Goal: Information Seeking & Learning: Check status

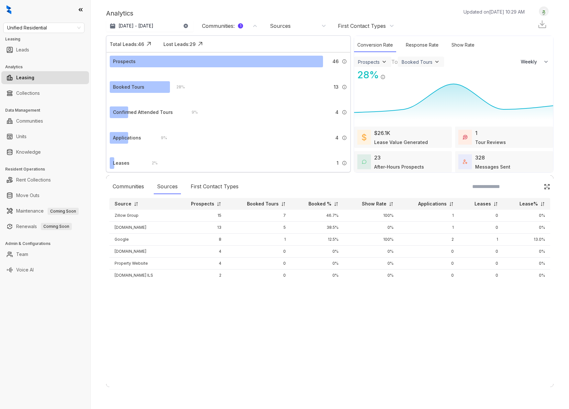
select select "******"
click at [74, 28] on span "Unified Residential" at bounding box center [43, 28] width 73 height 10
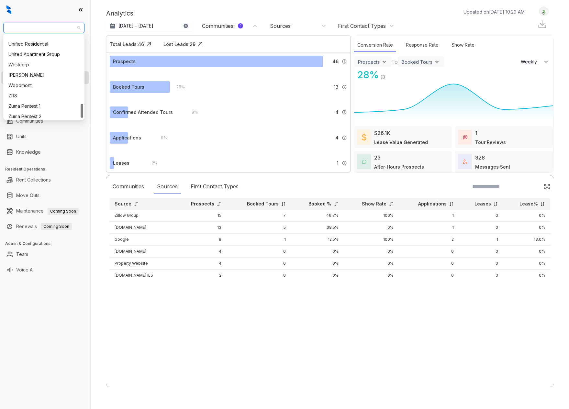
scroll to position [400, 0]
click at [39, 57] on div "United Apartment Group" at bounding box center [43, 54] width 71 height 7
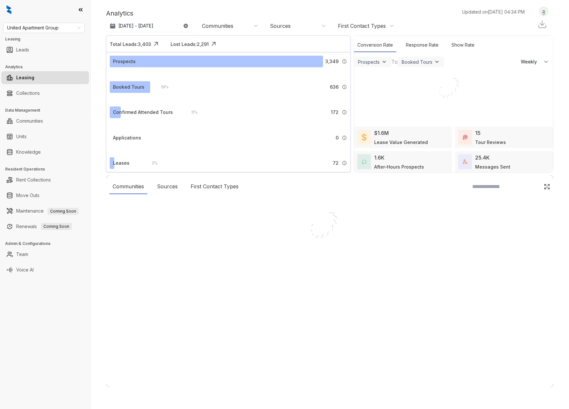
select select "******"
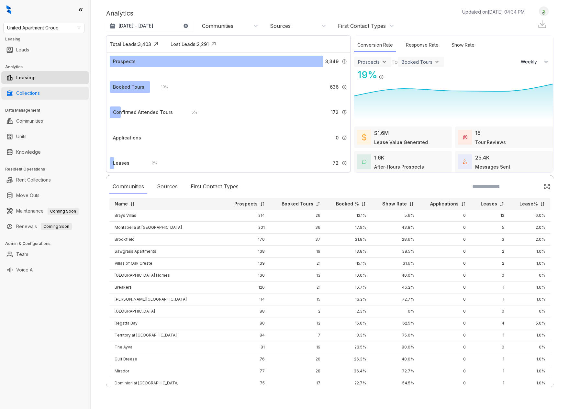
click at [36, 94] on link "Collections" at bounding box center [28, 93] width 24 height 13
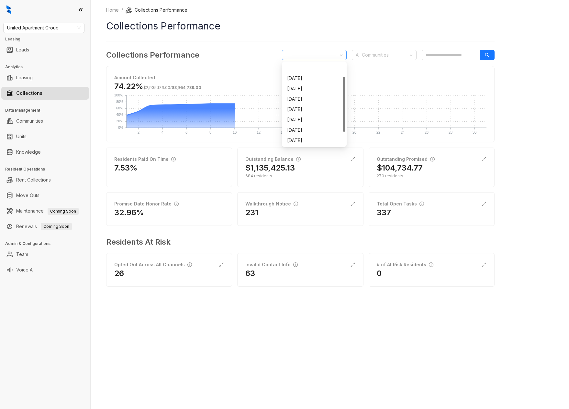
click at [327, 55] on span "October 2025" at bounding box center [314, 55] width 57 height 10
click at [310, 127] on div "September 2025" at bounding box center [314, 130] width 54 height 7
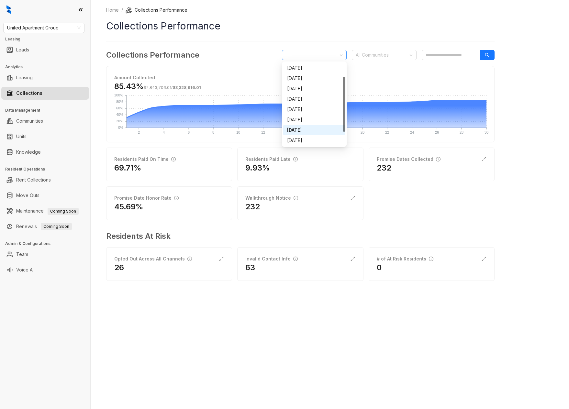
click at [320, 56] on span "September 2025" at bounding box center [314, 55] width 57 height 10
click at [312, 116] on div "August 2025" at bounding box center [314, 119] width 54 height 7
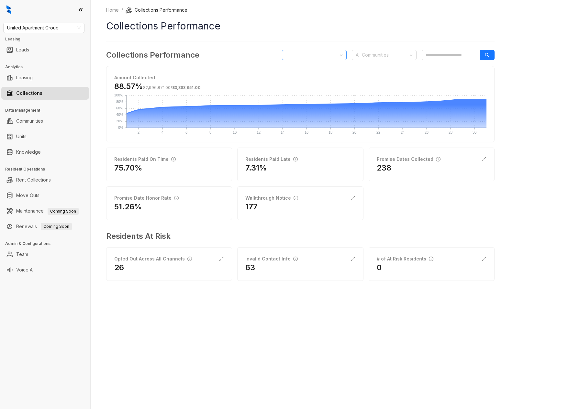
click at [313, 57] on span "August 2025" at bounding box center [314, 55] width 57 height 10
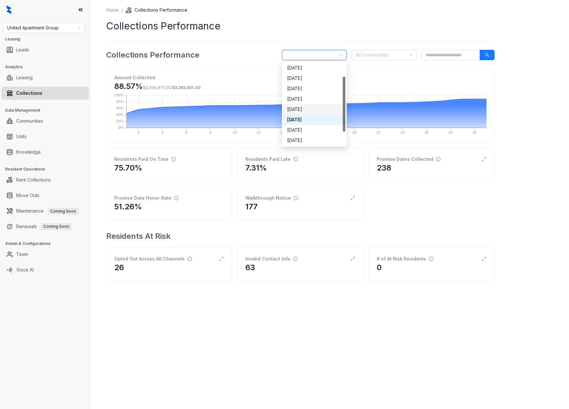
click at [311, 113] on div "July 2025" at bounding box center [314, 109] width 54 height 7
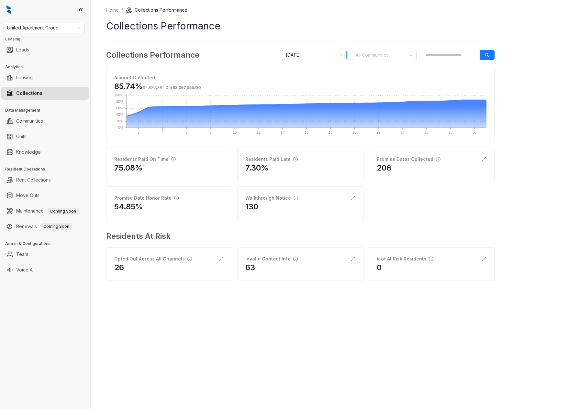
click at [313, 54] on span "July 2025" at bounding box center [314, 55] width 57 height 10
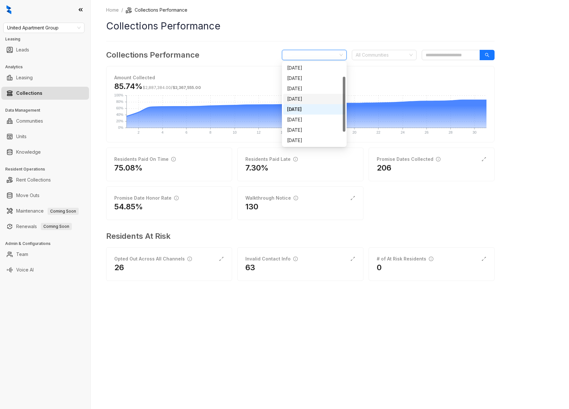
click at [310, 100] on div "June 2025" at bounding box center [314, 98] width 54 height 7
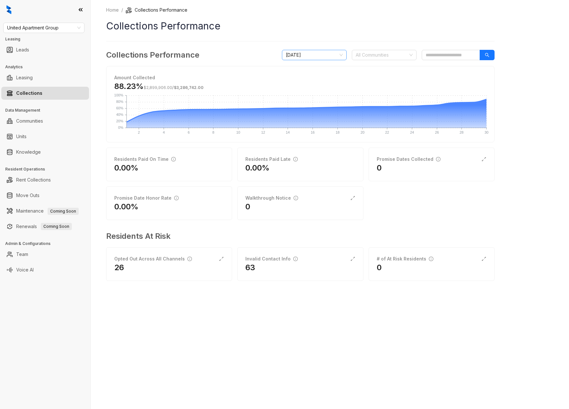
click at [327, 56] on span "June 2025" at bounding box center [314, 55] width 57 height 10
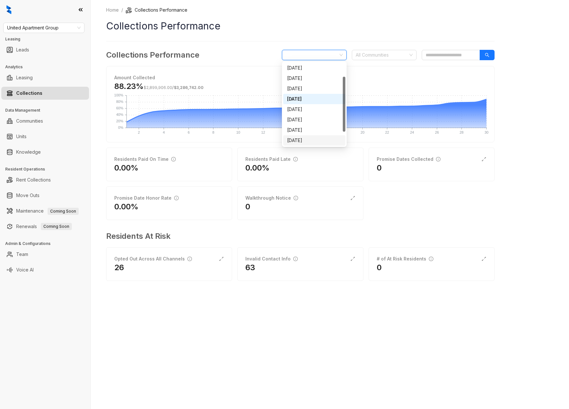
click at [315, 139] on div "October 2025" at bounding box center [314, 140] width 54 height 7
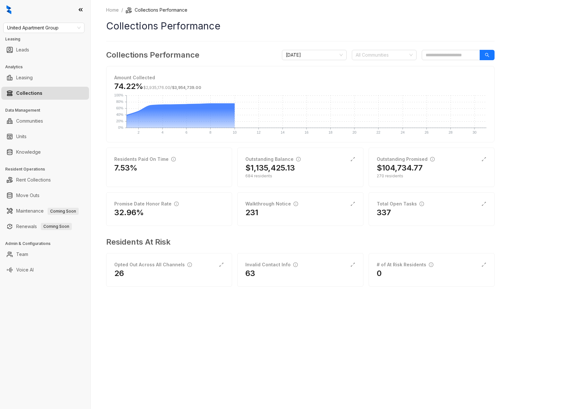
click at [246, 307] on div "Home / Collections Performance Collections Performance Collections Performance …" at bounding box center [330, 204] width 478 height 409
click at [315, 55] on span "October 2025" at bounding box center [314, 55] width 57 height 10
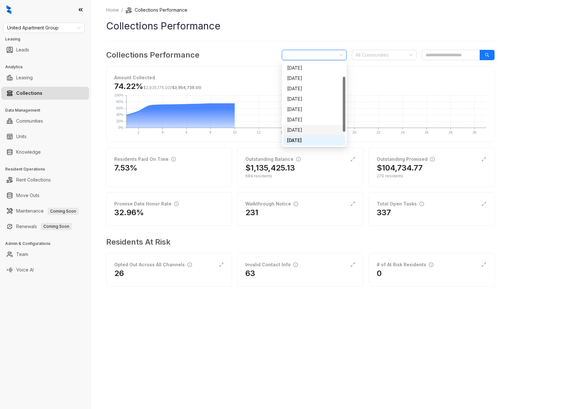
click at [309, 125] on div "September 2025" at bounding box center [314, 130] width 62 height 10
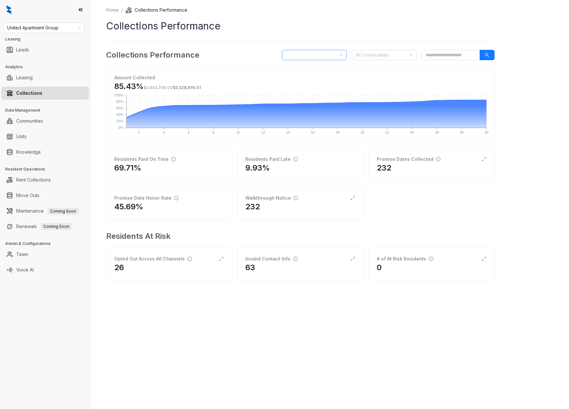
click at [328, 52] on span "September 2025" at bounding box center [314, 55] width 57 height 10
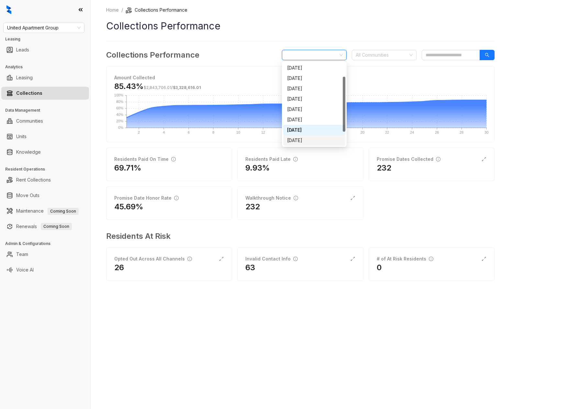
click at [316, 136] on div "October 2025" at bounding box center [314, 140] width 62 height 10
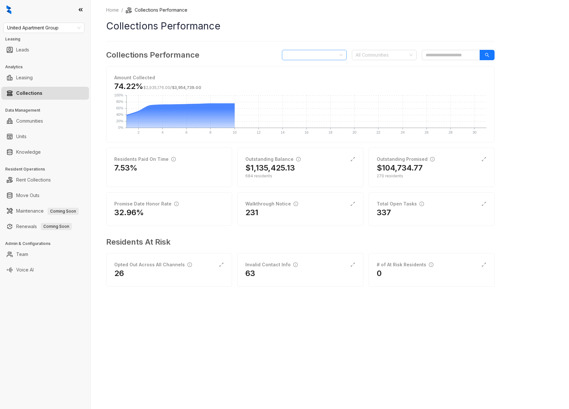
click at [308, 55] on span "October 2025" at bounding box center [314, 55] width 57 height 10
click at [315, 130] on div "September 2025" at bounding box center [314, 130] width 54 height 7
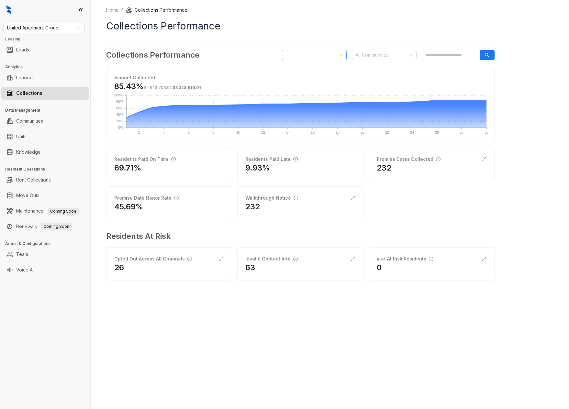
drag, startPoint x: 311, startPoint y: 55, endPoint x: 311, endPoint y: 58, distance: 3.3
click at [311, 55] on span "September 2025" at bounding box center [314, 55] width 57 height 10
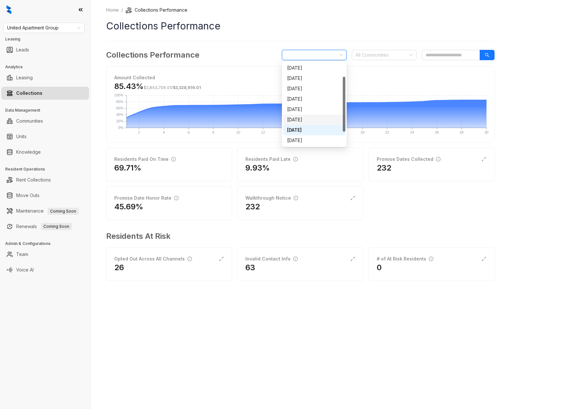
click at [309, 119] on div "August 2025" at bounding box center [314, 119] width 54 height 7
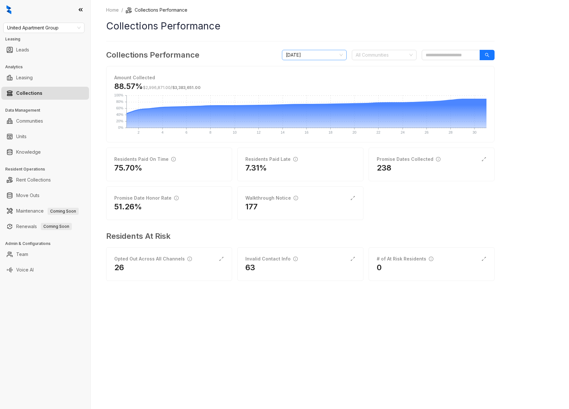
click at [309, 53] on span "August 2025" at bounding box center [314, 55] width 57 height 10
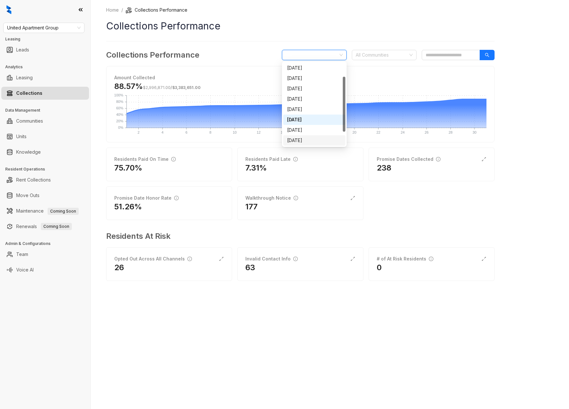
click at [307, 139] on div "October 2025" at bounding box center [314, 140] width 54 height 7
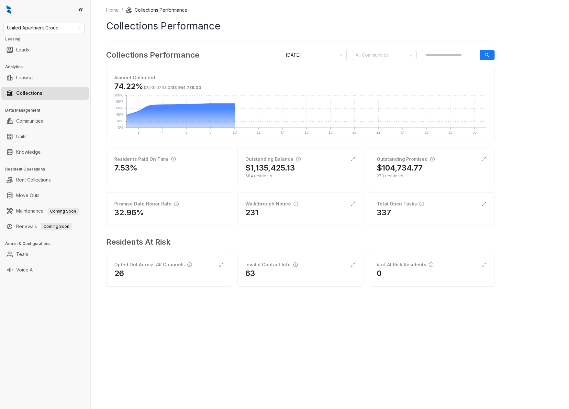
click at [262, 333] on div "Home / Collections Performance Collections Performance Collections Performance …" at bounding box center [330, 204] width 478 height 409
click at [26, 253] on link "Team" at bounding box center [22, 254] width 12 height 13
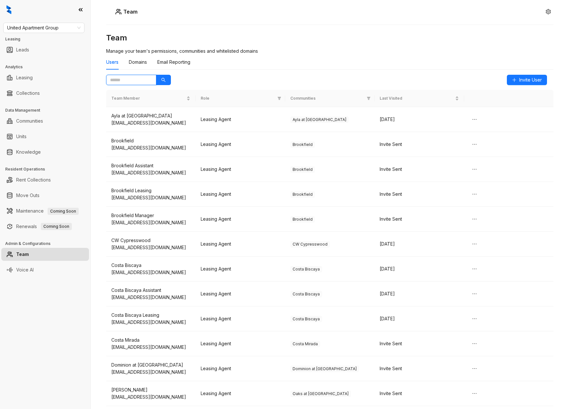
click at [132, 79] on input "text" at bounding box center [128, 79] width 37 height 7
click at [159, 80] on button "button" at bounding box center [163, 80] width 15 height 10
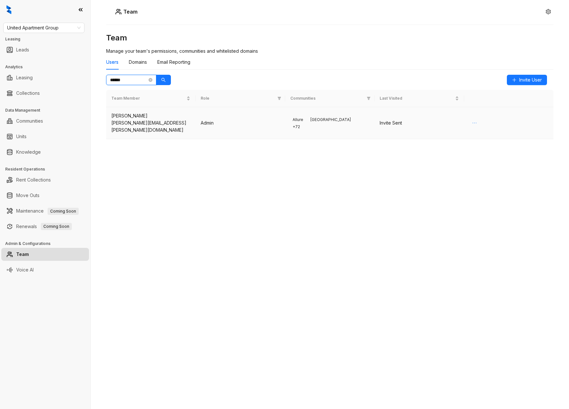
type input "******"
click at [476, 123] on icon "ellipsis" at bounding box center [474, 123] width 4 height 1
drag, startPoint x: 435, startPoint y: 161, endPoint x: 286, endPoint y: 151, distance: 148.5
click at [435, 161] on div "Team Manage your team's permissions, communities and whitelisted domains Users …" at bounding box center [329, 191] width 447 height 317
click at [145, 119] on div "tracie.yoder@uaginc.com" at bounding box center [150, 126] width 79 height 14
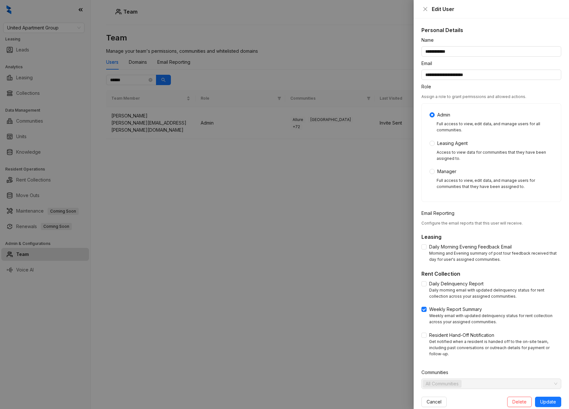
scroll to position [0, 0]
click at [436, 398] on span "Cancel" at bounding box center [433, 401] width 15 height 7
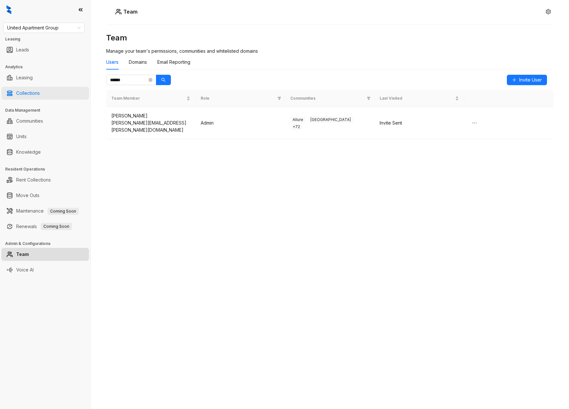
click at [30, 93] on link "Collections" at bounding box center [28, 93] width 24 height 13
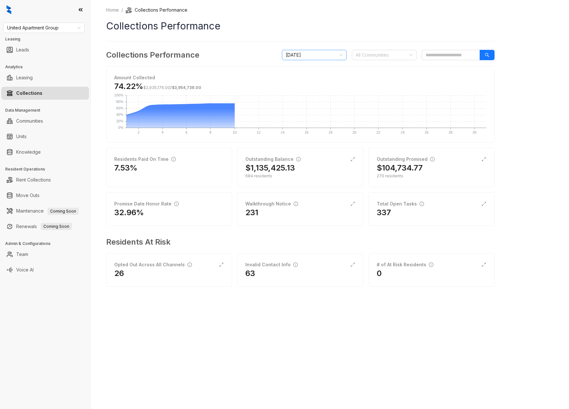
click at [324, 54] on span "October 2025" at bounding box center [314, 55] width 57 height 10
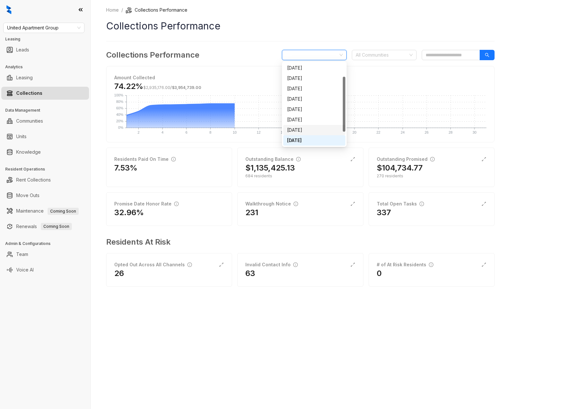
click at [321, 129] on div "September 2025" at bounding box center [314, 130] width 54 height 7
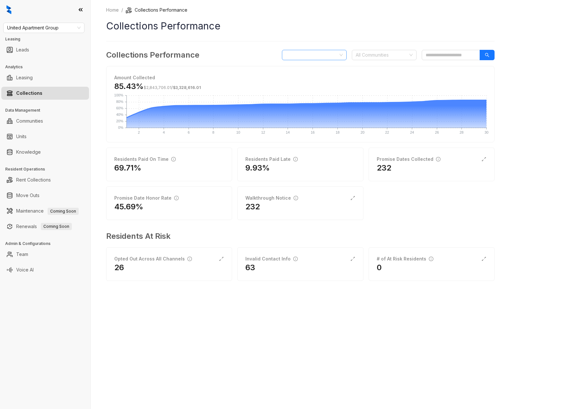
click at [327, 54] on span "September 2025" at bounding box center [314, 55] width 57 height 10
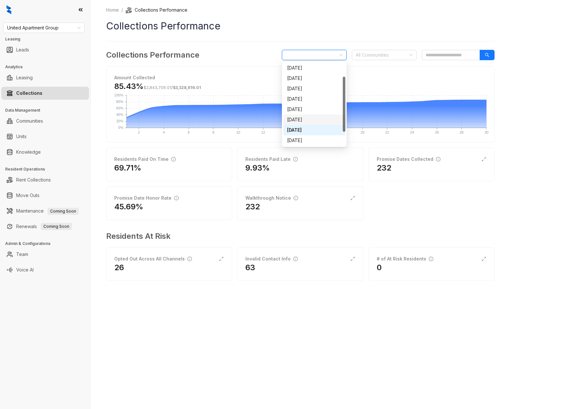
click at [321, 117] on div "August 2025" at bounding box center [314, 119] width 54 height 7
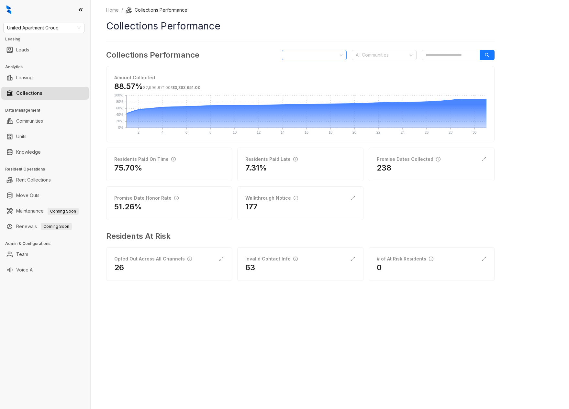
click at [319, 54] on span "August 2025" at bounding box center [314, 55] width 57 height 10
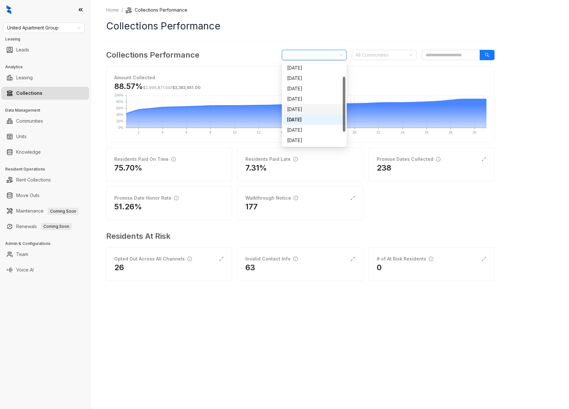
click at [313, 110] on div "July 2025" at bounding box center [314, 109] width 54 height 7
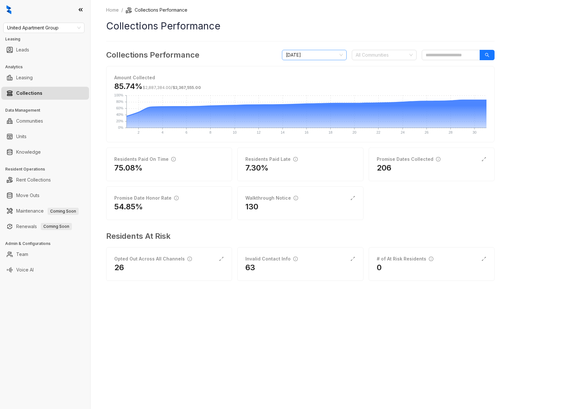
click at [318, 51] on span "July 2025" at bounding box center [314, 55] width 57 height 10
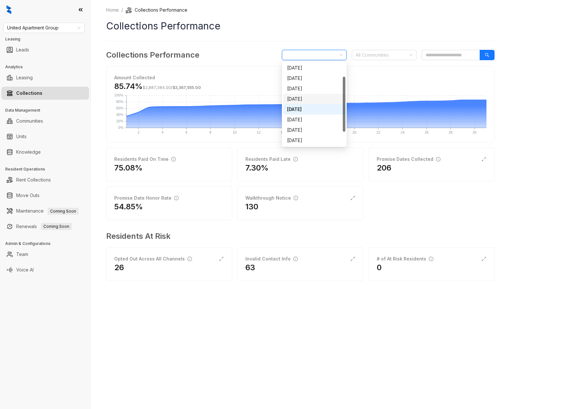
click at [313, 99] on div "June 2025" at bounding box center [314, 98] width 54 height 7
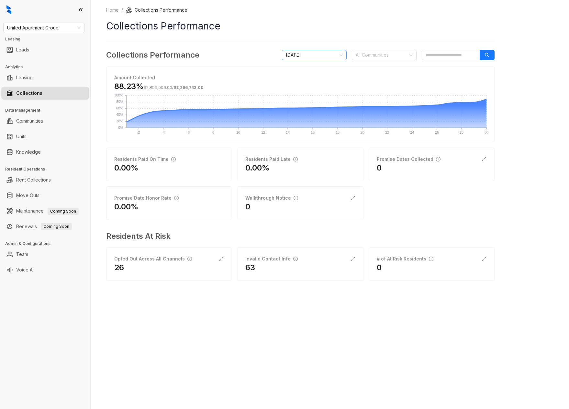
click at [325, 52] on span "June 2025" at bounding box center [314, 55] width 57 height 10
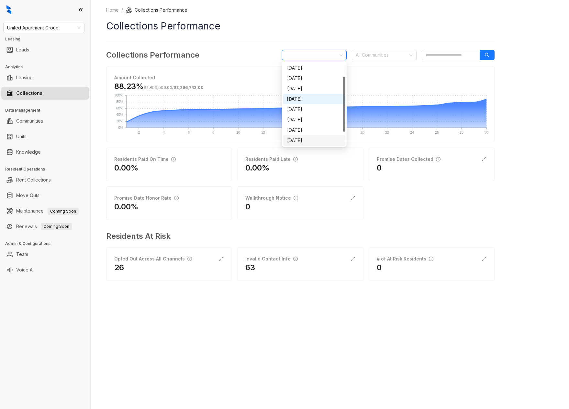
click at [320, 139] on div "October 2025" at bounding box center [314, 140] width 54 height 7
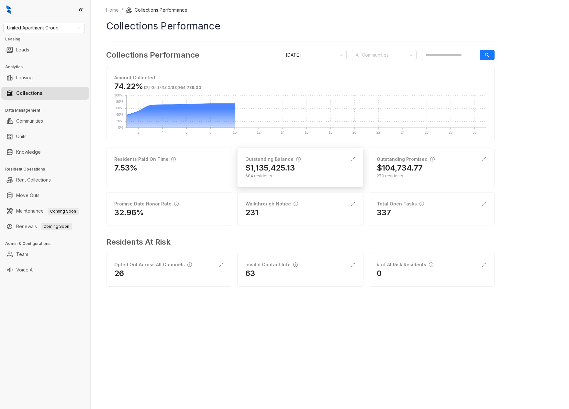
click at [290, 167] on h2 "$1,135,425.13" at bounding box center [270, 168] width 50 height 10
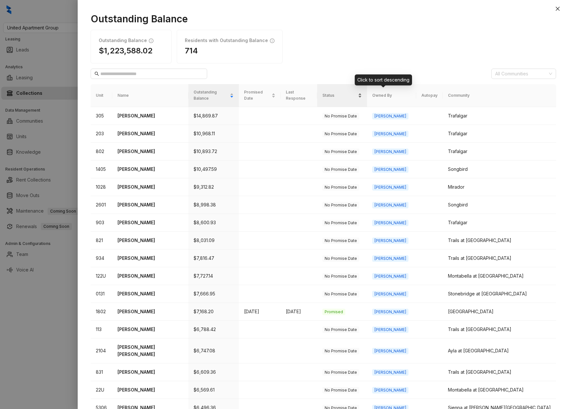
click at [362, 94] on div "Status" at bounding box center [341, 95] width 39 height 6
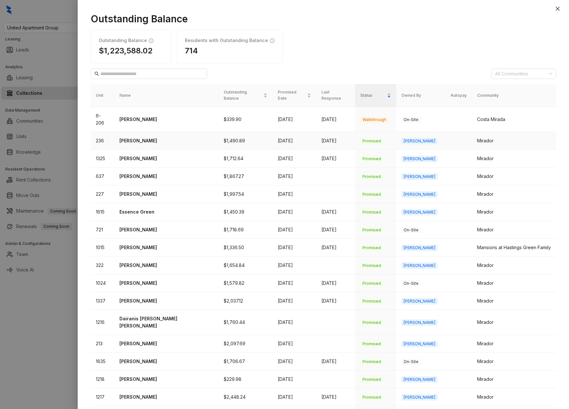
click at [137, 137] on p "Augustine Miramontez" at bounding box center [166, 140] width 94 height 7
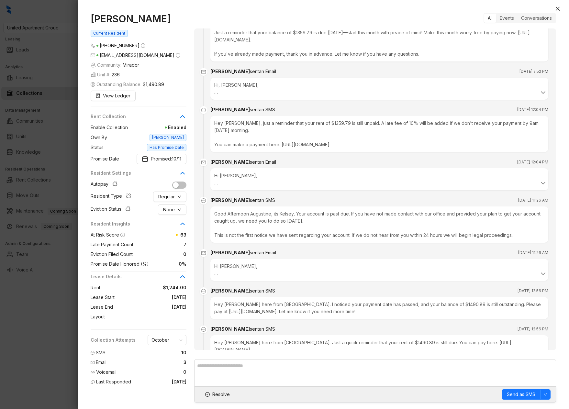
scroll to position [87, 0]
click at [253, 88] on div "Hi, Augustine, This is Kelsey from Mirador Just a reminder that your balance of…" at bounding box center [379, 89] width 330 height 14
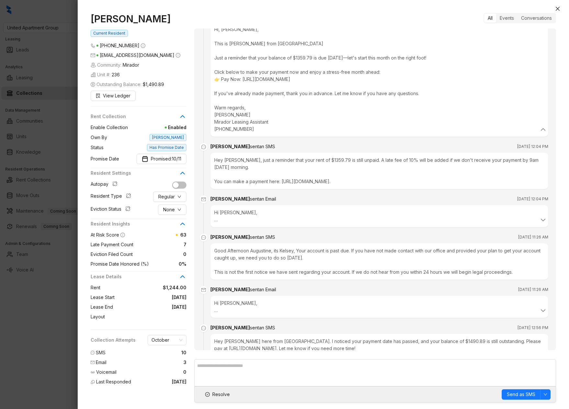
scroll to position [153, 0]
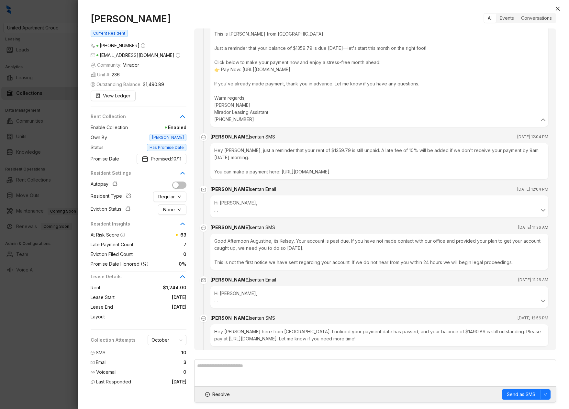
click at [271, 204] on div "Hi Augustine, We are writing to inform you that, as of the 3rd, you are in defa…" at bounding box center [379, 206] width 330 height 14
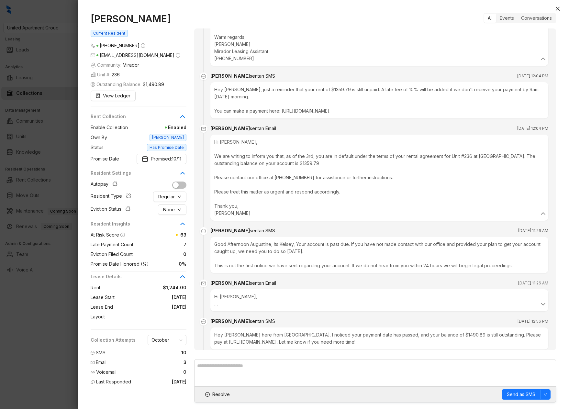
scroll to position [229, 0]
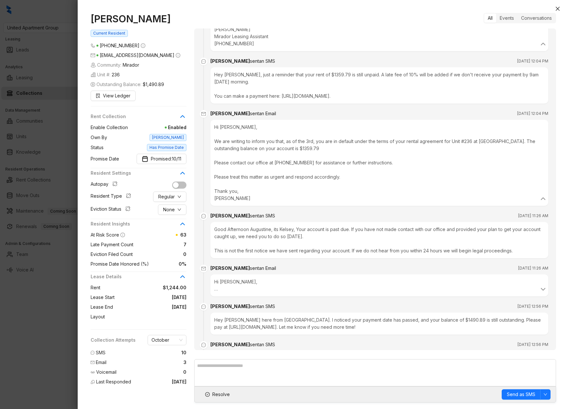
click at [288, 289] on div "Hi Augustine, Good Afternoon Augustine, its Kelsey, Your account is past due. I…" at bounding box center [379, 285] width 330 height 14
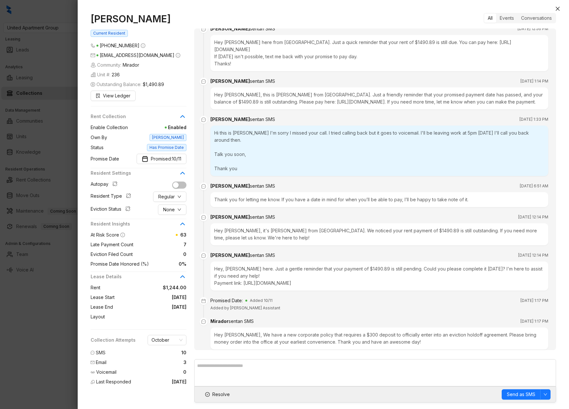
scroll to position [617, 0]
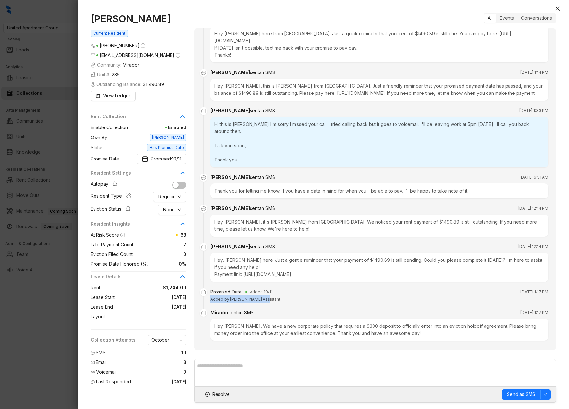
drag, startPoint x: 263, startPoint y: 292, endPoint x: 214, endPoint y: 293, distance: 49.2
click at [208, 293] on li "Promised Date: Added 10/11 Oct 9, 2025 at 1:17 PM Added by Mirador Assistant" at bounding box center [375, 301] width 346 height 21
click at [556, 9] on icon "close" at bounding box center [557, 8] width 5 height 5
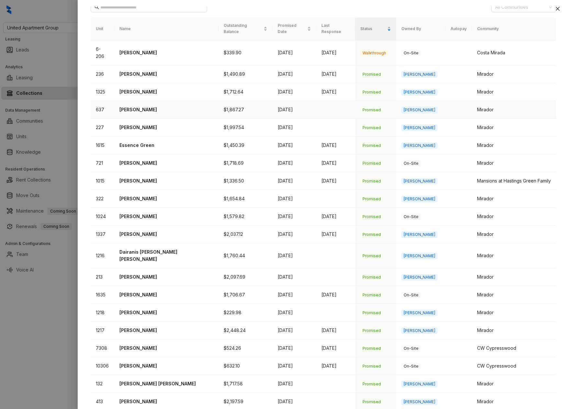
scroll to position [70, 0]
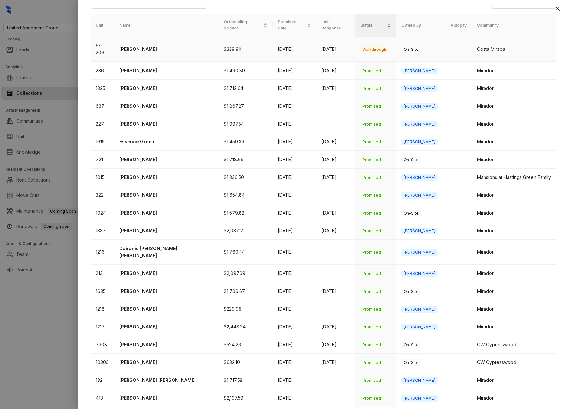
click at [149, 46] on p "Aaron Morales" at bounding box center [166, 49] width 94 height 7
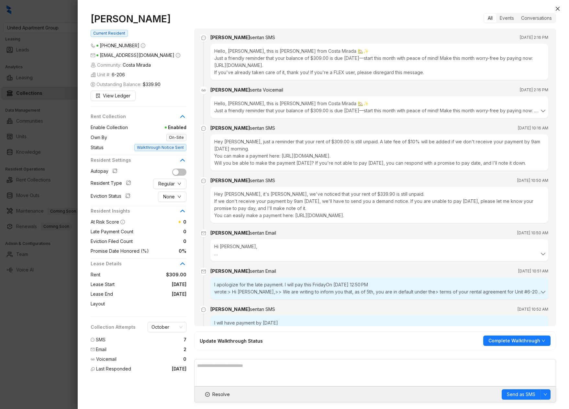
scroll to position [2387, 0]
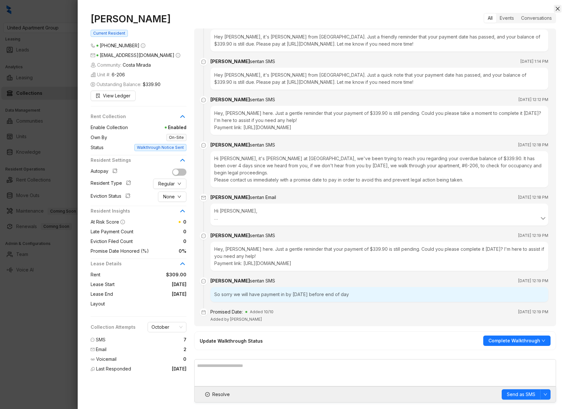
click at [555, 10] on icon "close" at bounding box center [557, 8] width 5 height 5
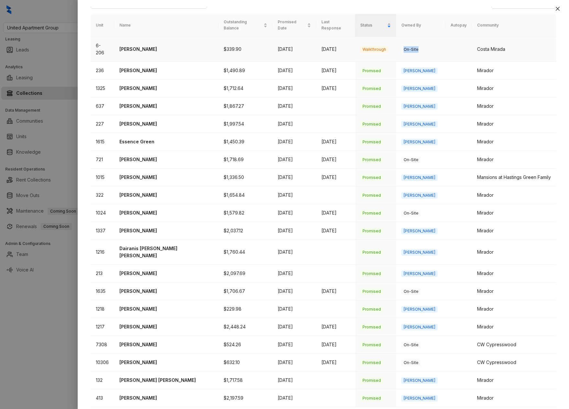
drag, startPoint x: 415, startPoint y: 40, endPoint x: 392, endPoint y: 41, distance: 23.0
click at [396, 41] on td "On-Site" at bounding box center [420, 49] width 49 height 25
click at [559, 9] on icon "close" at bounding box center [557, 8] width 5 height 5
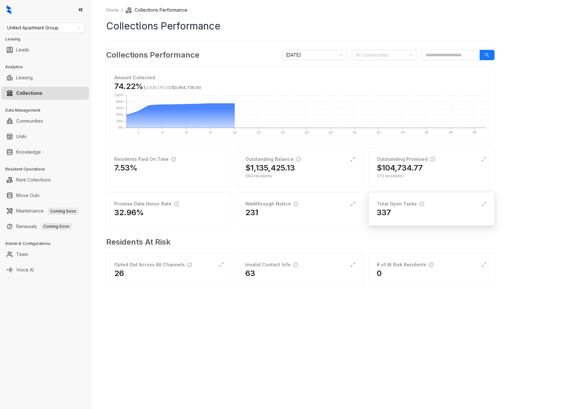
click at [401, 214] on div "337" at bounding box center [432, 212] width 110 height 10
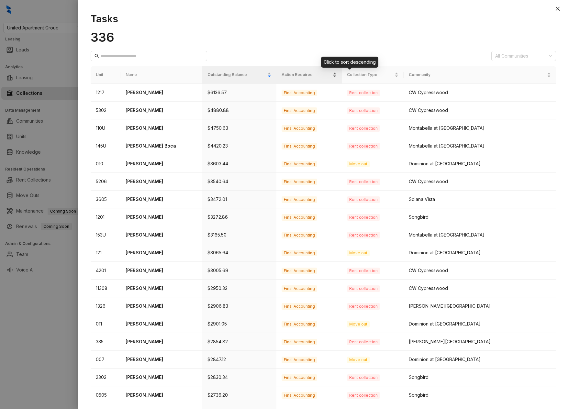
click at [337, 78] on div "Action Required" at bounding box center [309, 75] width 55 height 6
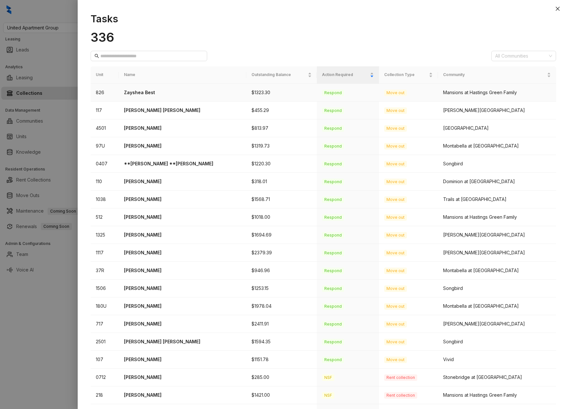
click at [140, 94] on p "Zayshea Best" at bounding box center [182, 92] width 117 height 7
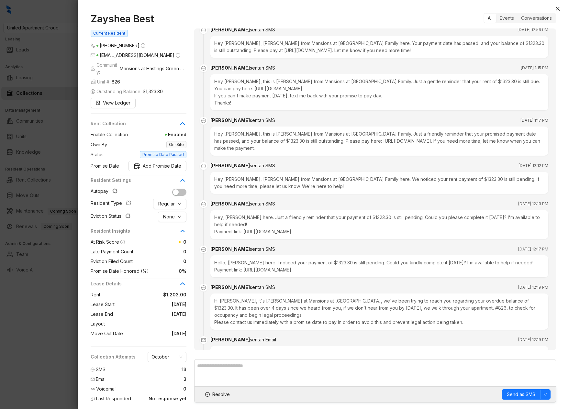
scroll to position [885, 0]
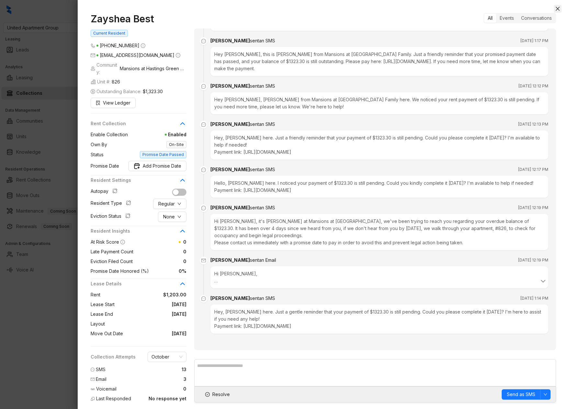
click at [558, 11] on icon "close" at bounding box center [557, 8] width 5 height 5
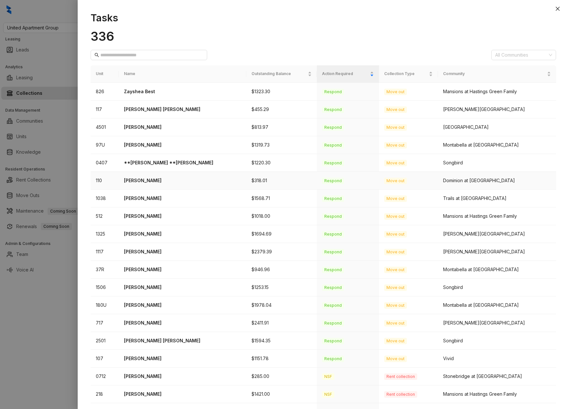
scroll to position [52, 0]
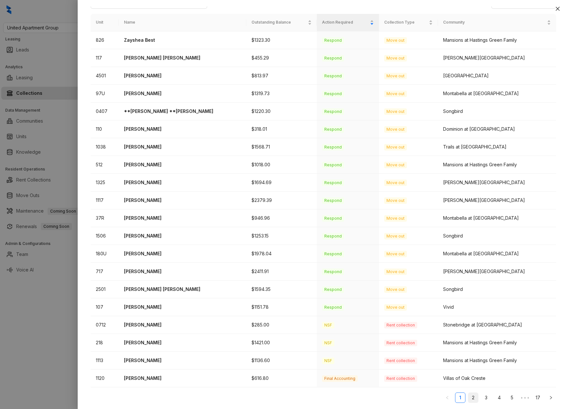
click at [473, 397] on link "2" at bounding box center [473, 398] width 10 height 10
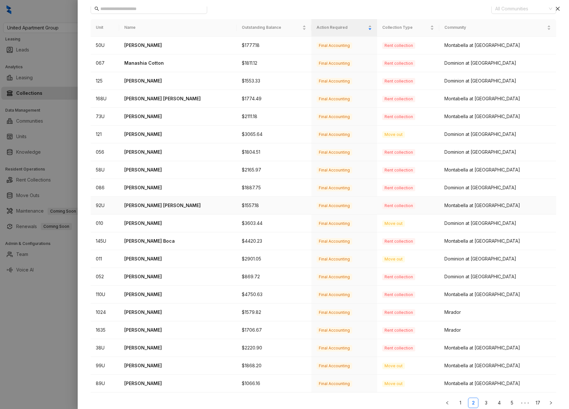
scroll to position [0, 0]
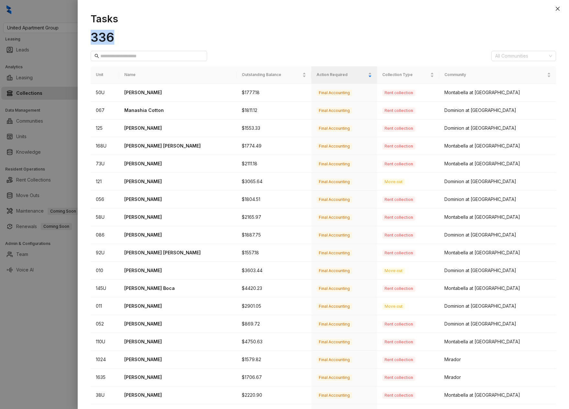
drag, startPoint x: 118, startPoint y: 38, endPoint x: 91, endPoint y: 38, distance: 26.5
click at [92, 38] on h1 "336" at bounding box center [323, 37] width 465 height 15
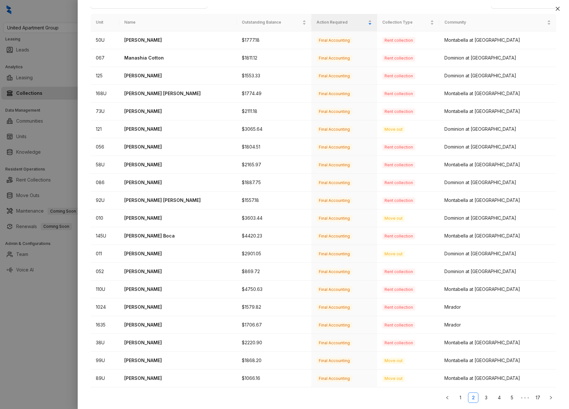
click at [462, 398] on link "1" at bounding box center [460, 398] width 10 height 10
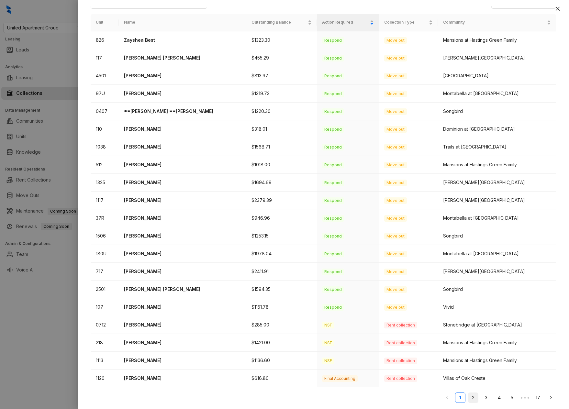
click at [471, 400] on link "2" at bounding box center [473, 398] width 10 height 10
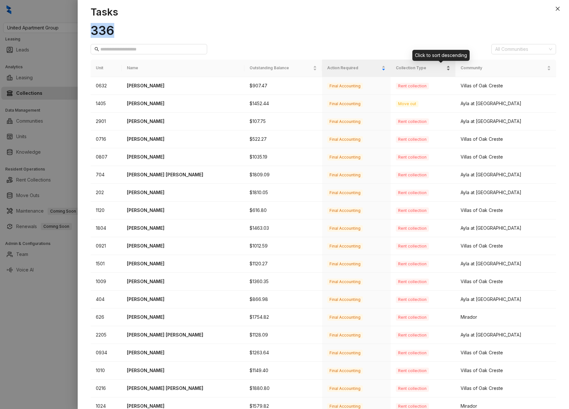
scroll to position [0, 0]
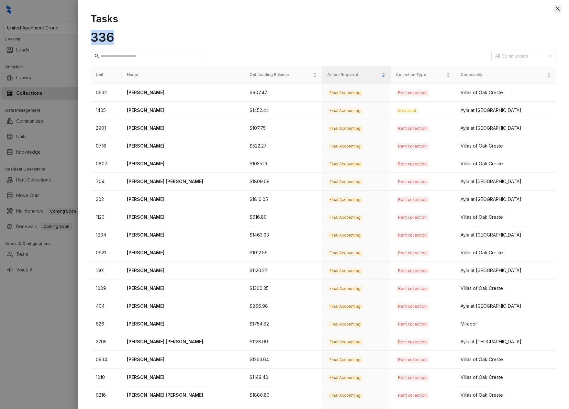
click at [558, 8] on icon "close" at bounding box center [558, 9] width 4 height 4
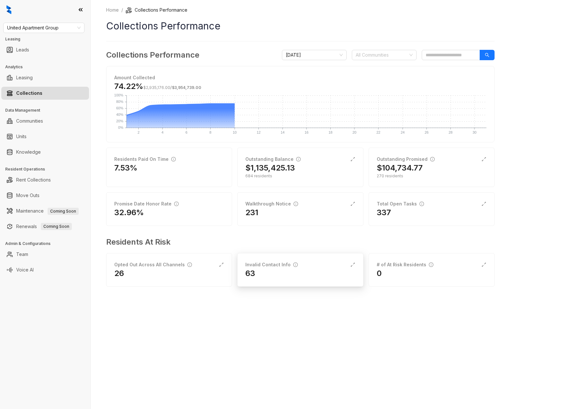
click at [274, 273] on div "63" at bounding box center [300, 273] width 110 height 10
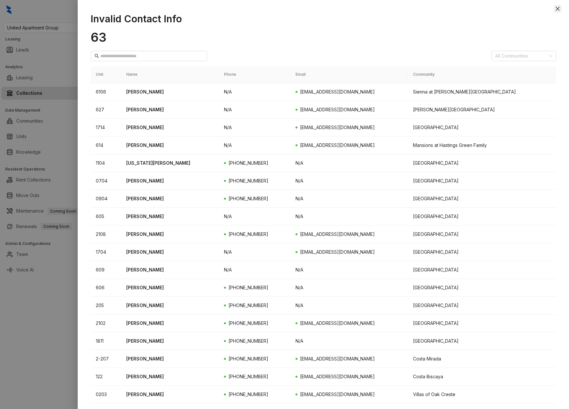
click at [557, 10] on icon "close" at bounding box center [557, 8] width 5 height 5
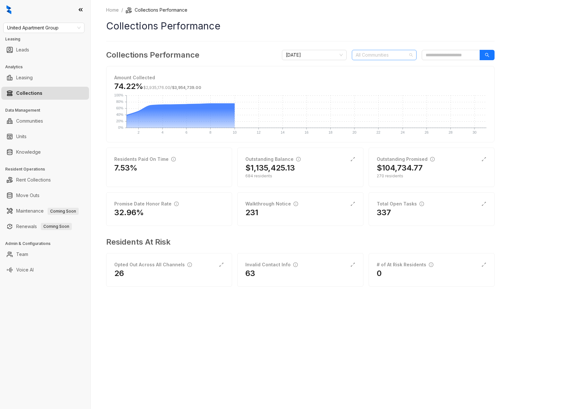
click at [396, 59] on div at bounding box center [380, 54] width 55 height 9
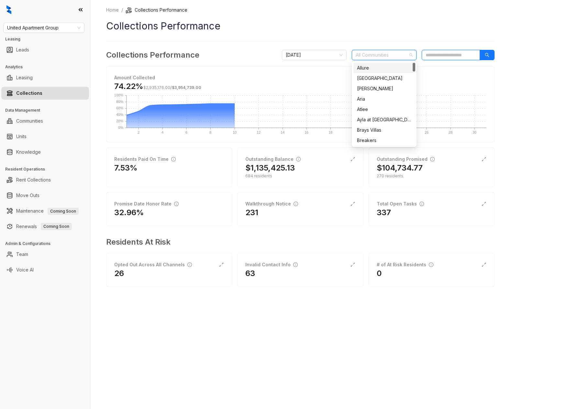
click at [445, 54] on input "search" at bounding box center [451, 55] width 58 height 10
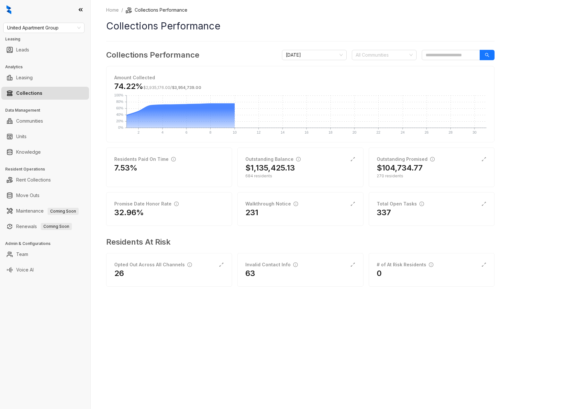
click at [355, 28] on h1 "Collections Performance" at bounding box center [300, 26] width 388 height 15
click at [117, 332] on div "Home / Collections Performance Collections Performance Collections Performance …" at bounding box center [330, 204] width 478 height 409
